Goal: Task Accomplishment & Management: Complete application form

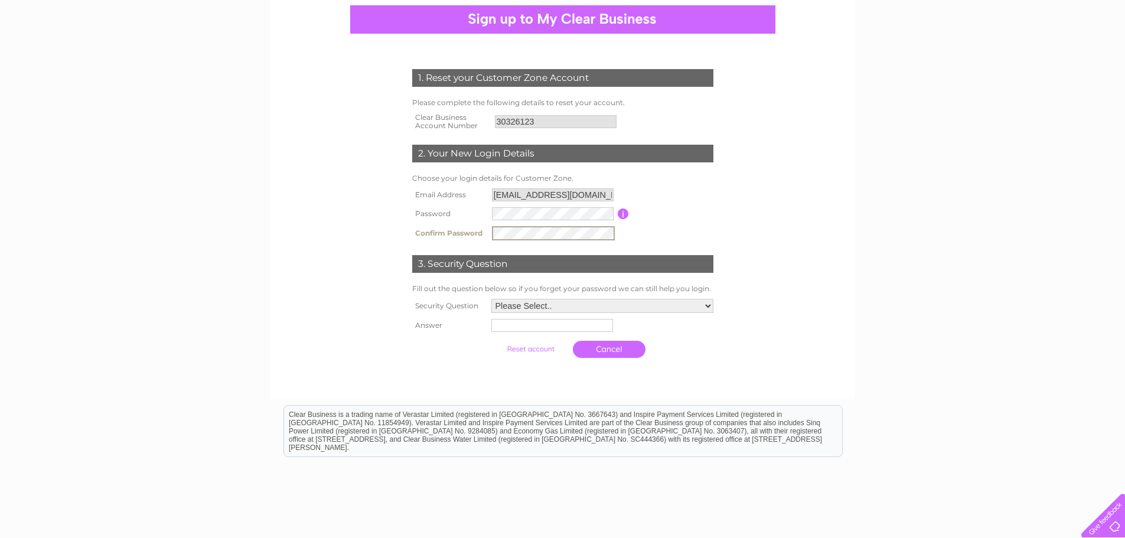
scroll to position [118, 0]
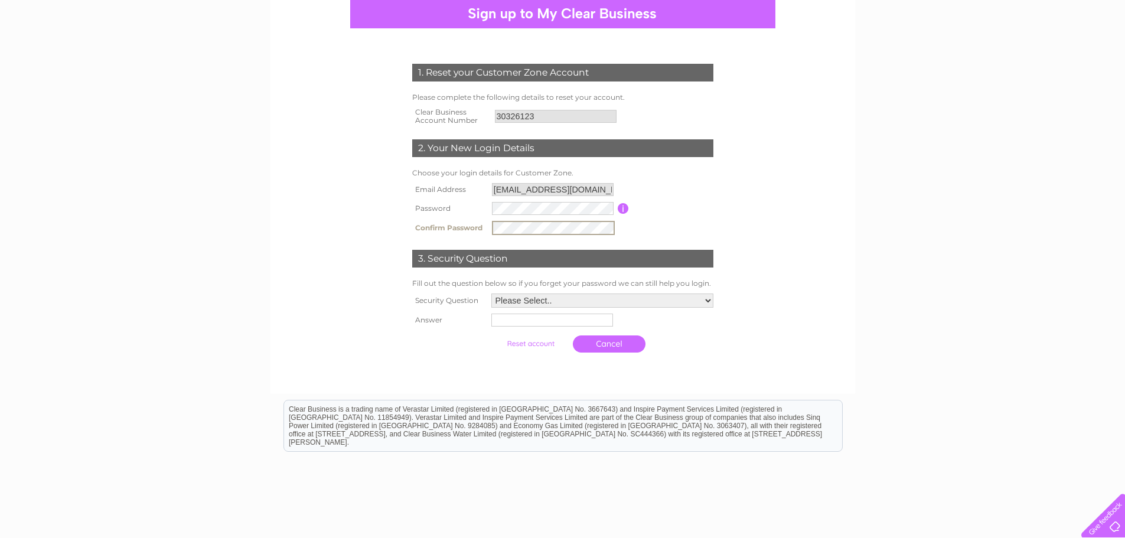
click at [579, 303] on select "Please Select.. In what town or city was your first job? In what town or city d…" at bounding box center [602, 300] width 222 height 14
select select "1"
click at [490, 293] on select "Please Select.. In what town or city was your first job? In what town or city d…" at bounding box center [601, 299] width 223 height 15
click at [566, 325] on input "text" at bounding box center [551, 320] width 122 height 13
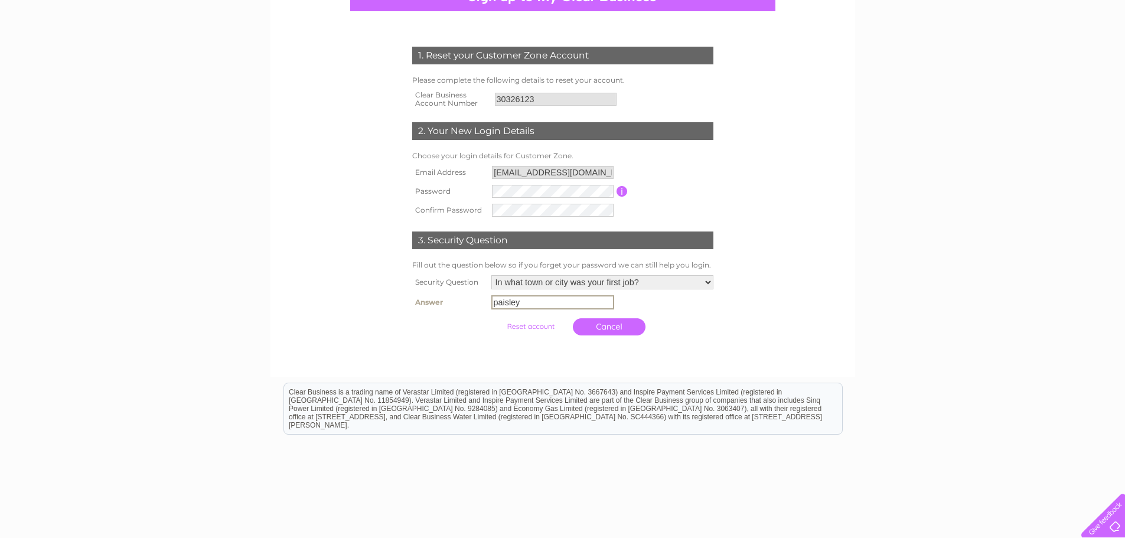
scroll to position [177, 0]
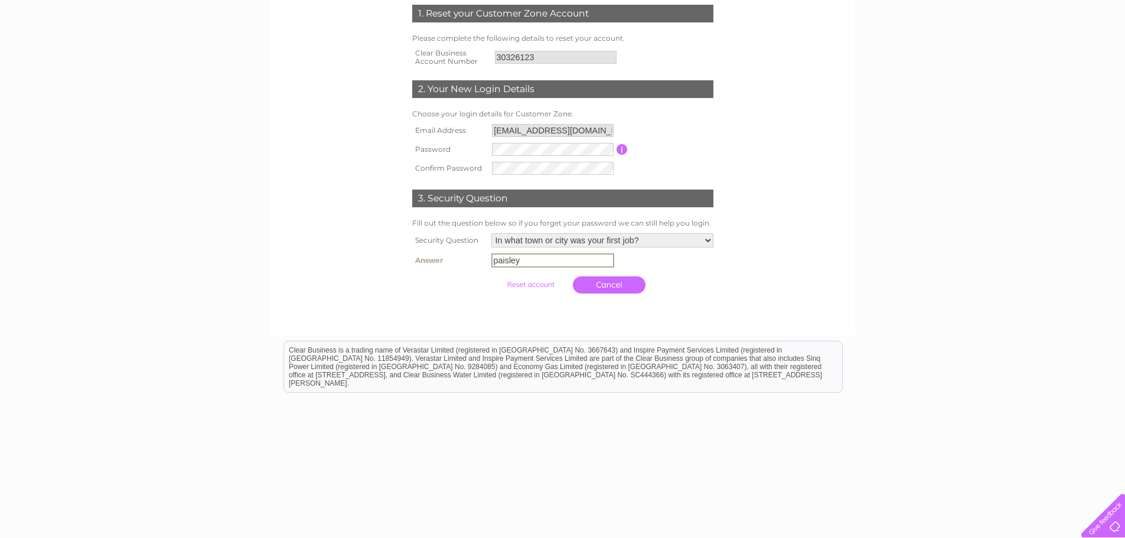
type input "paisley"
click at [531, 287] on input "submit" at bounding box center [530, 283] width 73 height 17
